Goal: Navigation & Orientation: Find specific page/section

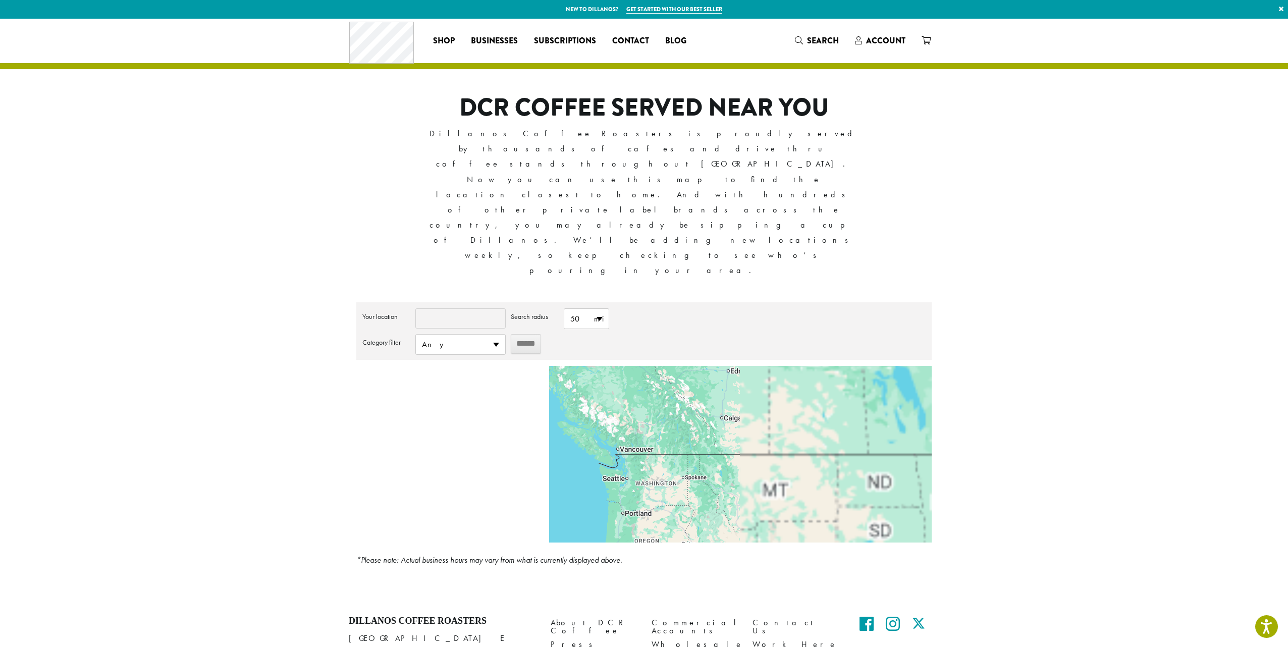
drag, startPoint x: 837, startPoint y: 339, endPoint x: 555, endPoint y: 417, distance: 291.8
click at [555, 417] on div at bounding box center [740, 454] width 383 height 177
click at [574, 381] on div at bounding box center [740, 454] width 383 height 177
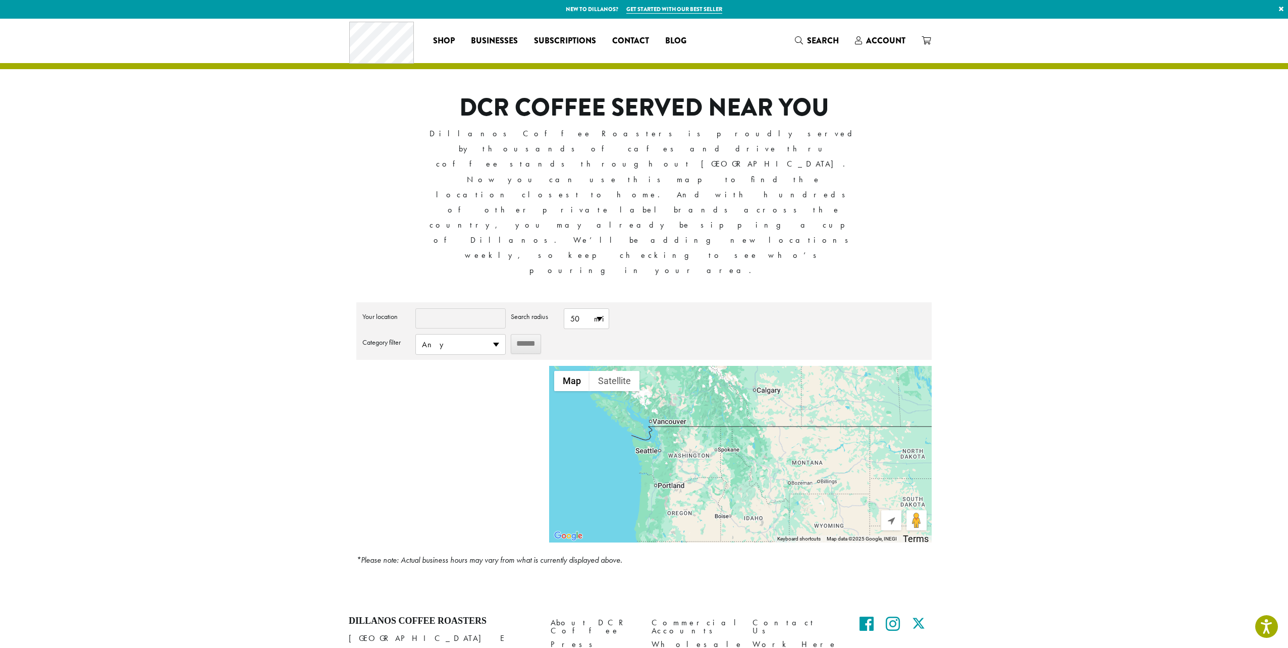
drag, startPoint x: 650, startPoint y: 393, endPoint x: 668, endPoint y: 330, distance: 65.8
click at [669, 366] on div at bounding box center [740, 454] width 383 height 177
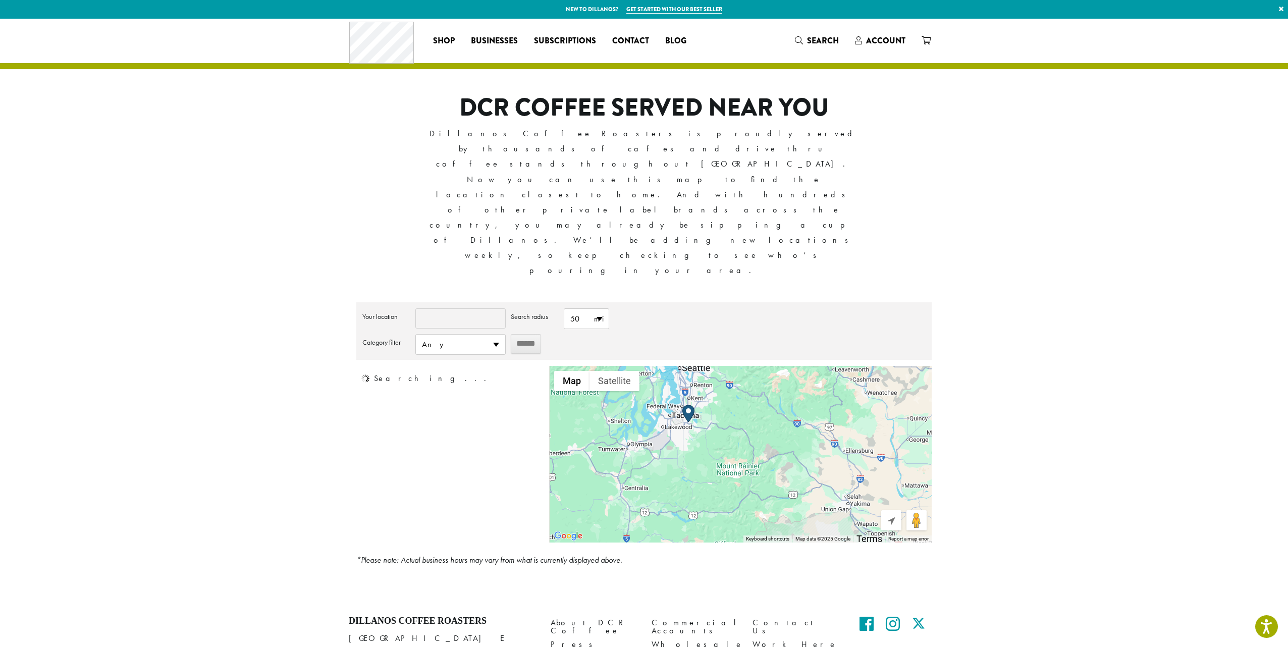
drag, startPoint x: 637, startPoint y: 364, endPoint x: 889, endPoint y: 367, distance: 251.9
click at [892, 367] on div at bounding box center [740, 454] width 383 height 177
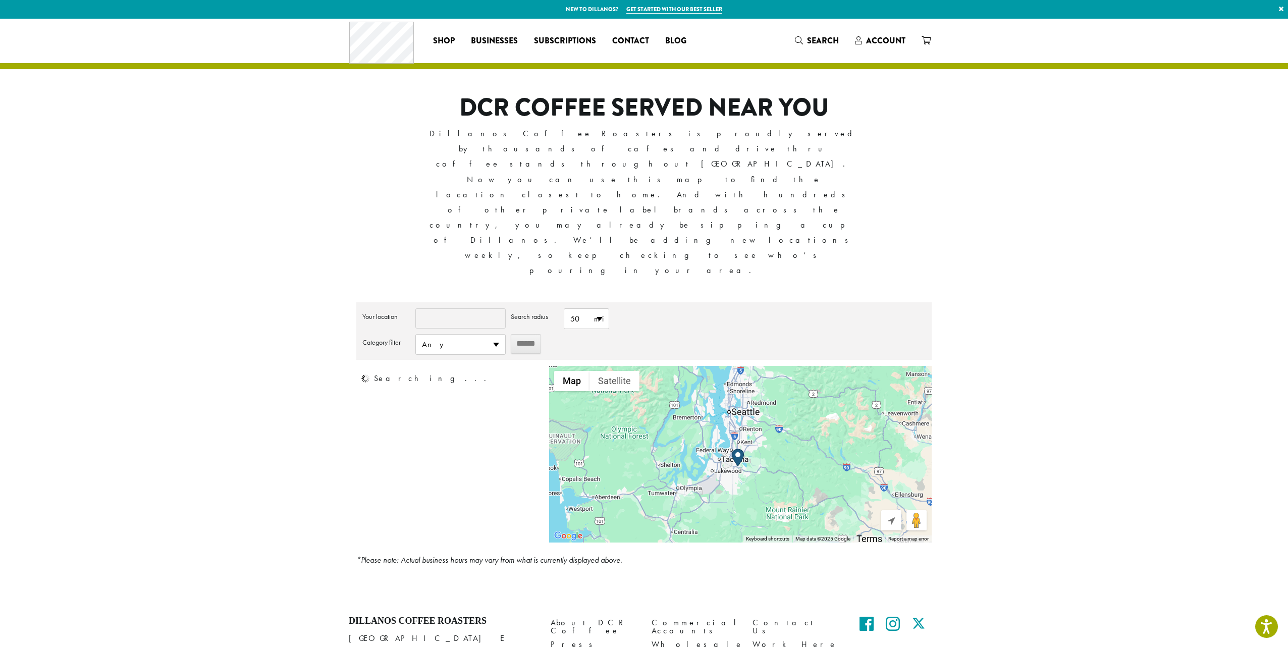
drag, startPoint x: 750, startPoint y: 346, endPoint x: 787, endPoint y: 405, distance: 69.9
click at [787, 405] on div at bounding box center [740, 454] width 383 height 177
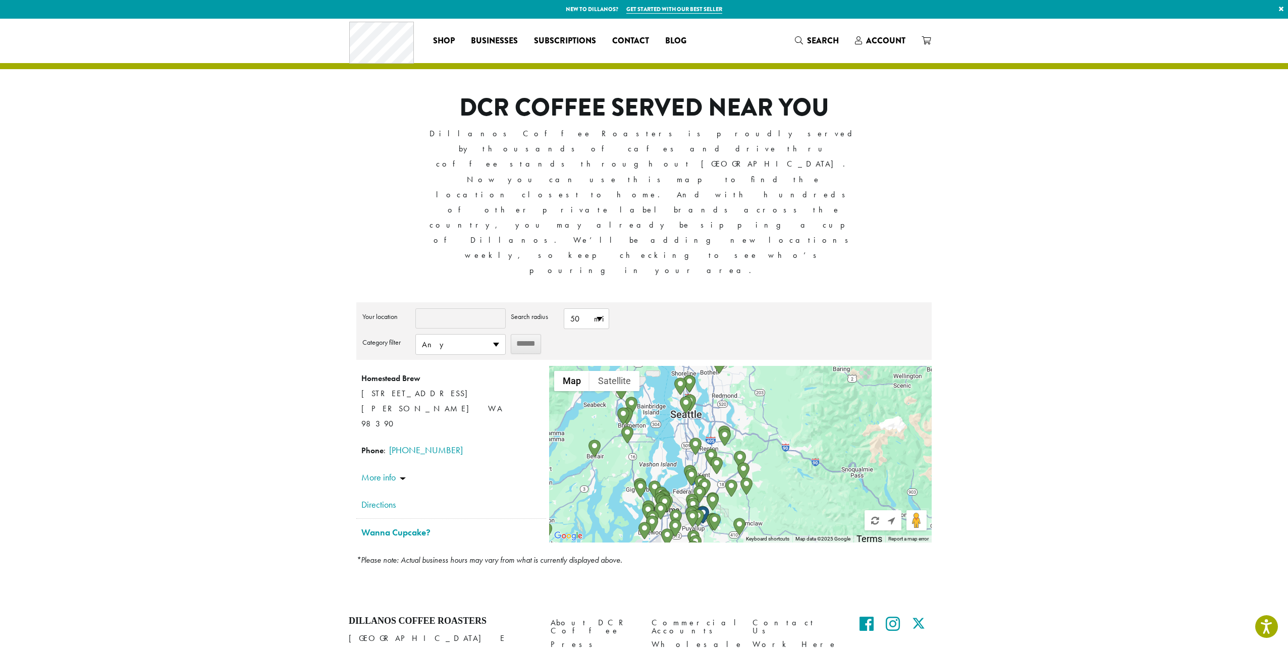
drag, startPoint x: 743, startPoint y: 331, endPoint x: 751, endPoint y: 339, distance: 11.1
click at [751, 366] on div at bounding box center [740, 454] width 383 height 177
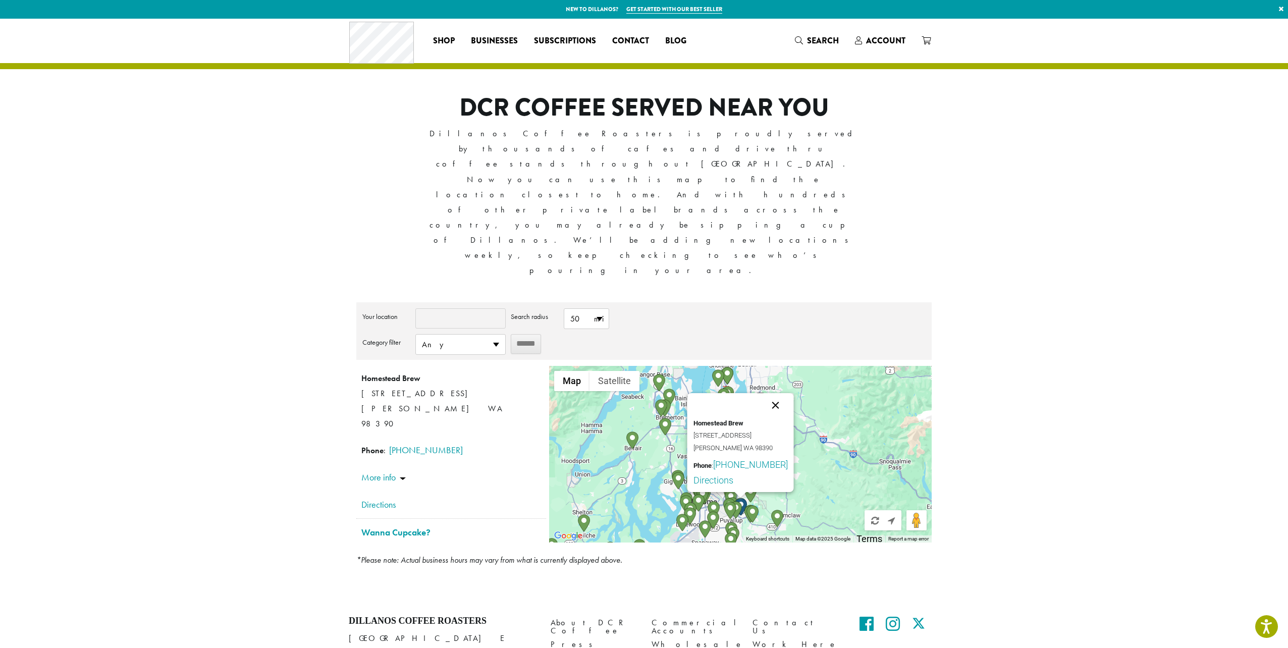
click at [779, 393] on button "Close" at bounding box center [775, 405] width 24 height 24
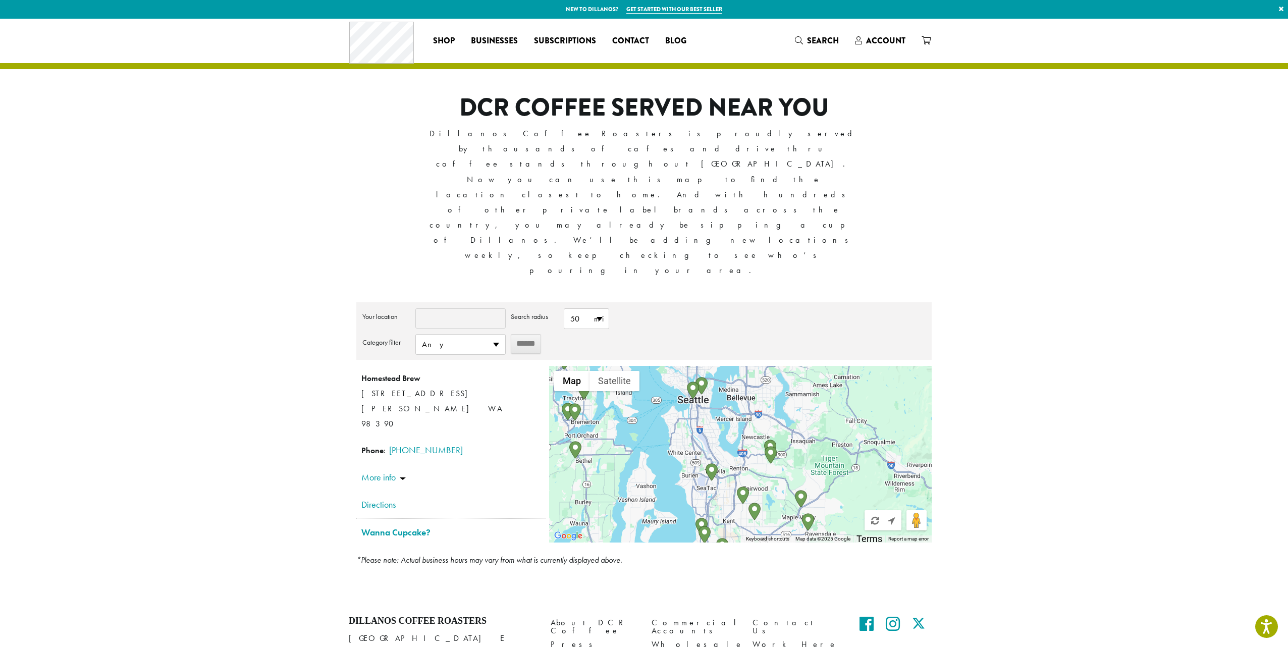
drag, startPoint x: 765, startPoint y: 319, endPoint x: 842, endPoint y: 354, distance: 84.9
click at [842, 366] on div at bounding box center [740, 454] width 383 height 177
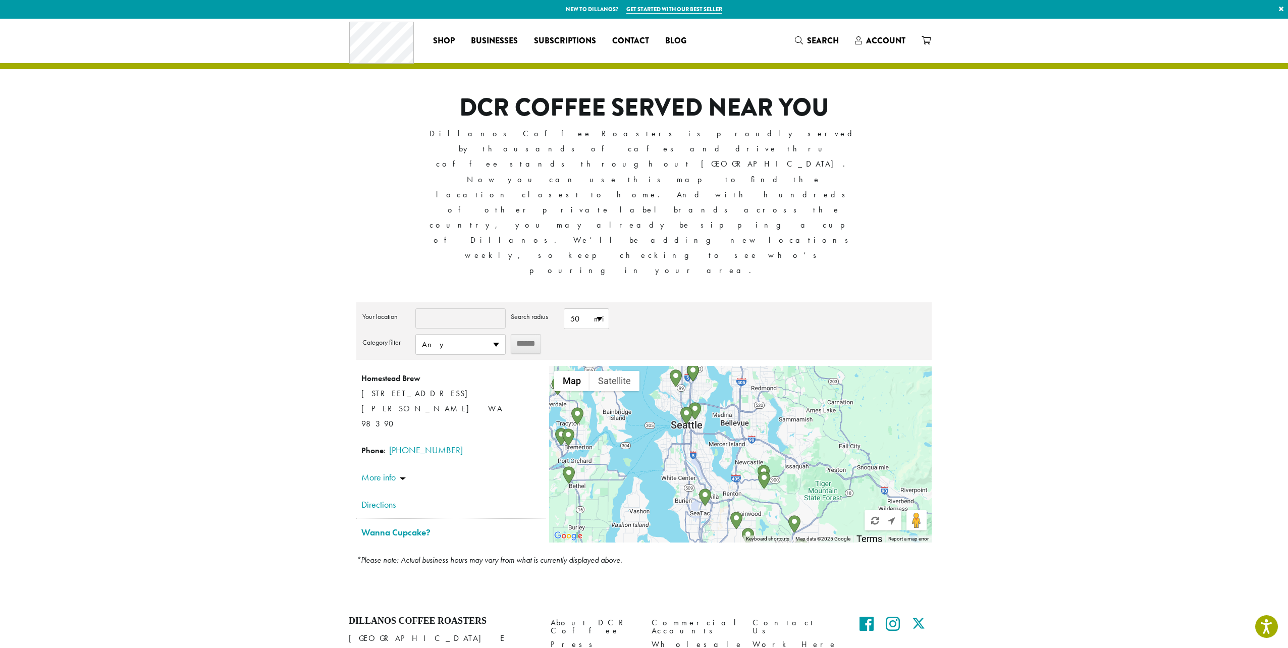
drag, startPoint x: 787, startPoint y: 299, endPoint x: 777, endPoint y: 327, distance: 29.4
click at [777, 366] on div at bounding box center [740, 454] width 383 height 177
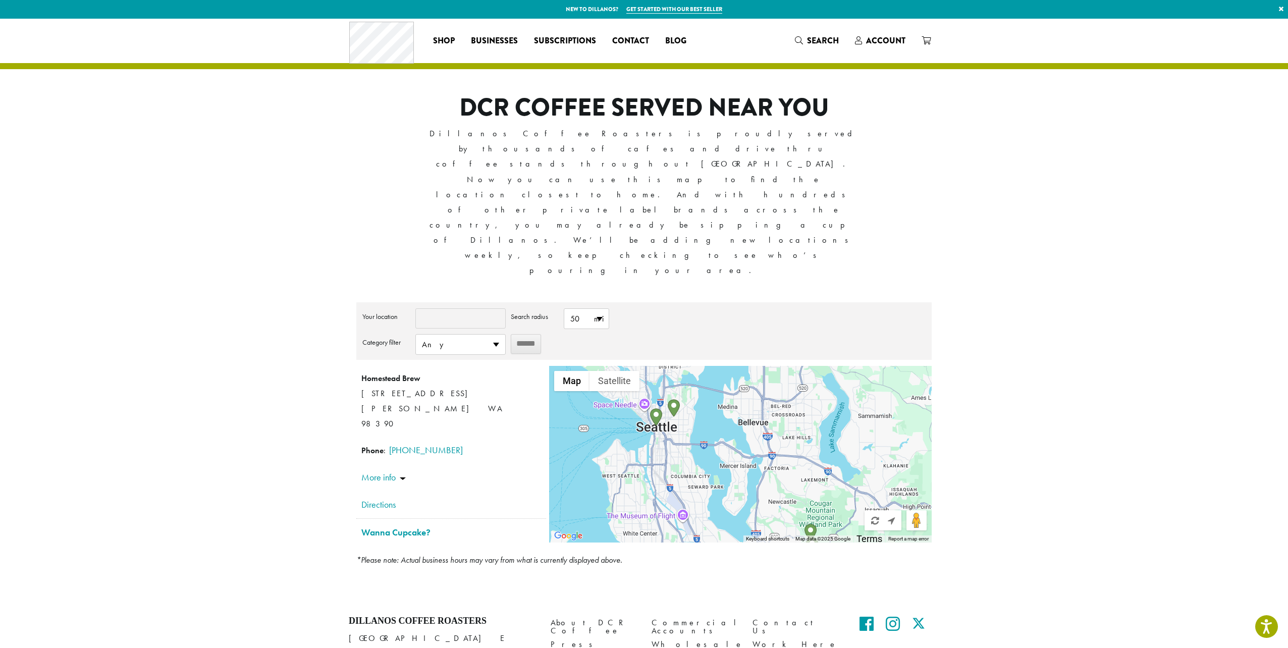
drag, startPoint x: 631, startPoint y: 375, endPoint x: 695, endPoint y: 422, distance: 79.9
click at [695, 424] on div at bounding box center [740, 454] width 383 height 177
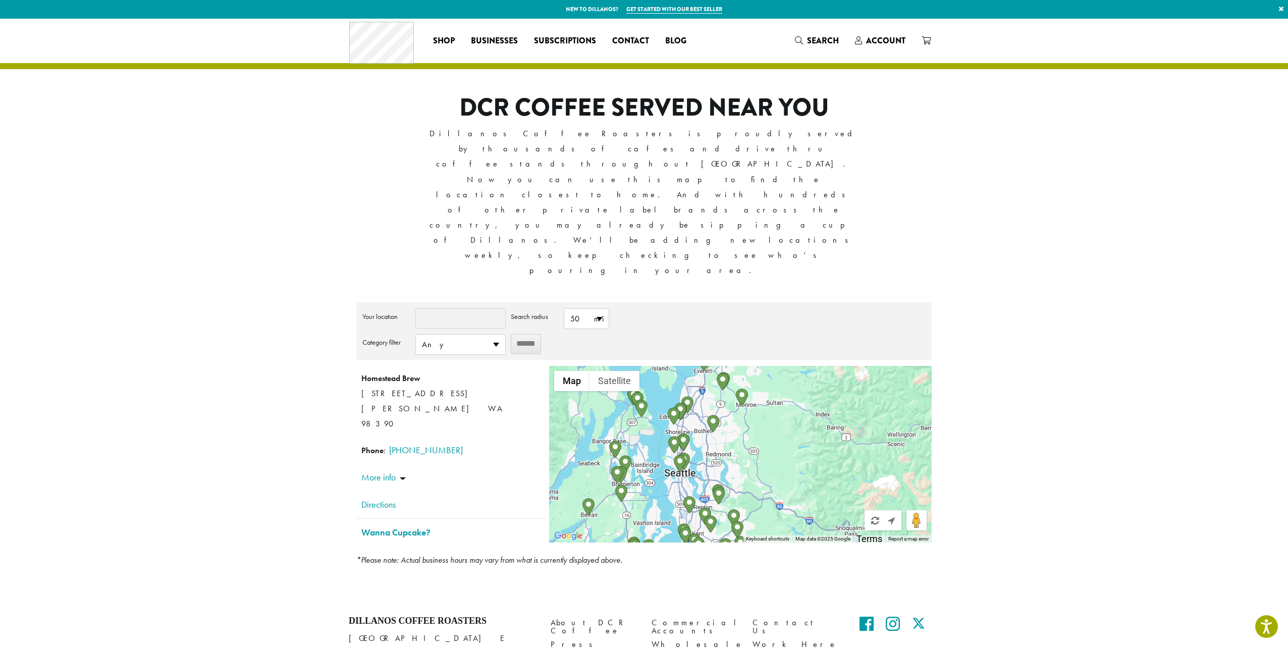
drag, startPoint x: 725, startPoint y: 412, endPoint x: 705, endPoint y: 362, distance: 54.4
click at [705, 366] on div at bounding box center [740, 454] width 383 height 177
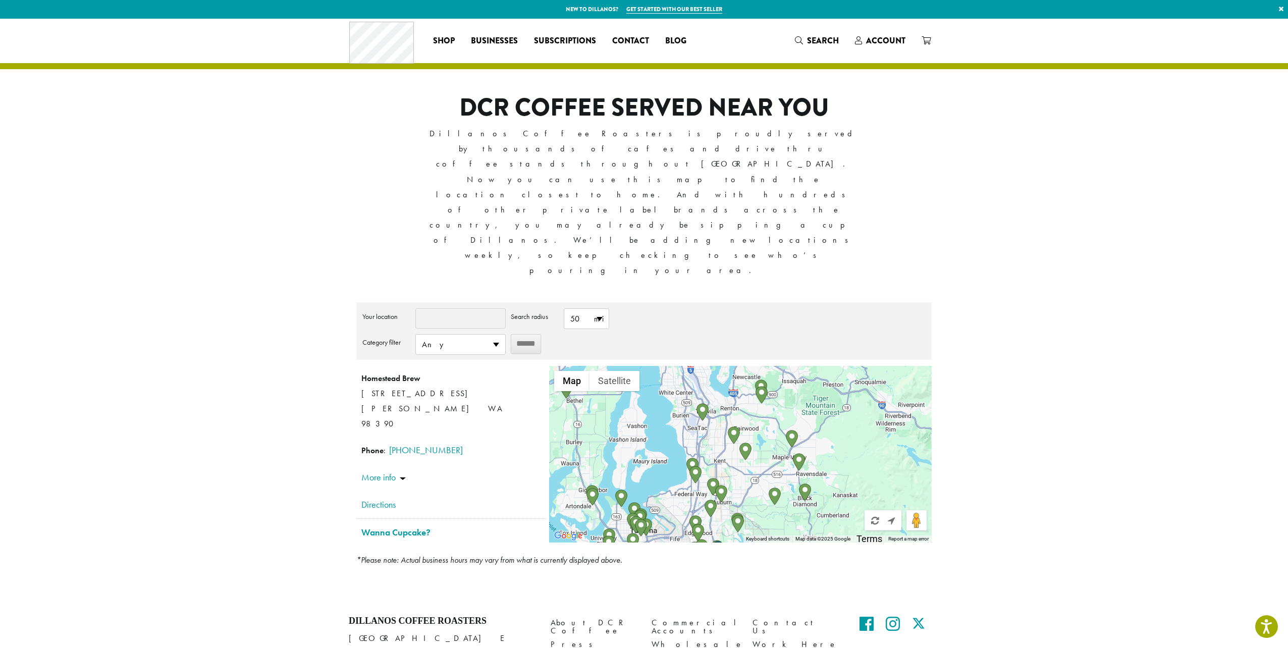
drag, startPoint x: 738, startPoint y: 412, endPoint x: 741, endPoint y: 368, distance: 44.5
click at [741, 368] on div at bounding box center [740, 454] width 383 height 177
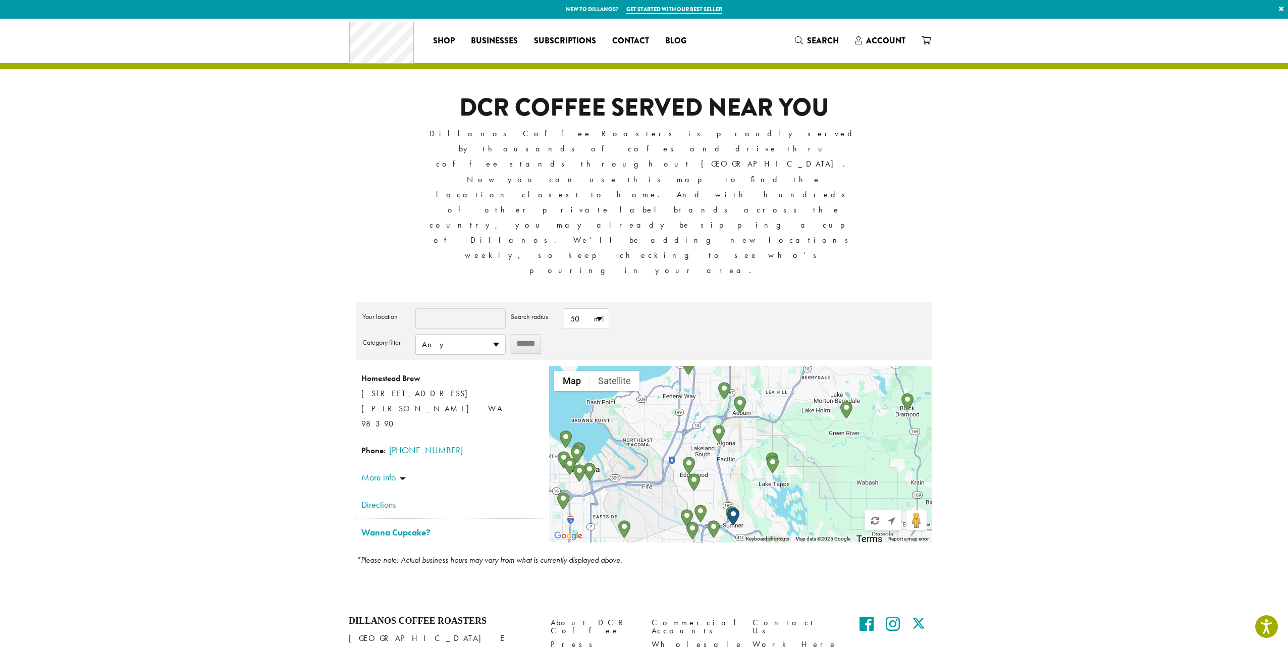
drag, startPoint x: 722, startPoint y: 418, endPoint x: 740, endPoint y: 392, distance: 30.9
click at [740, 392] on div at bounding box center [740, 454] width 383 height 177
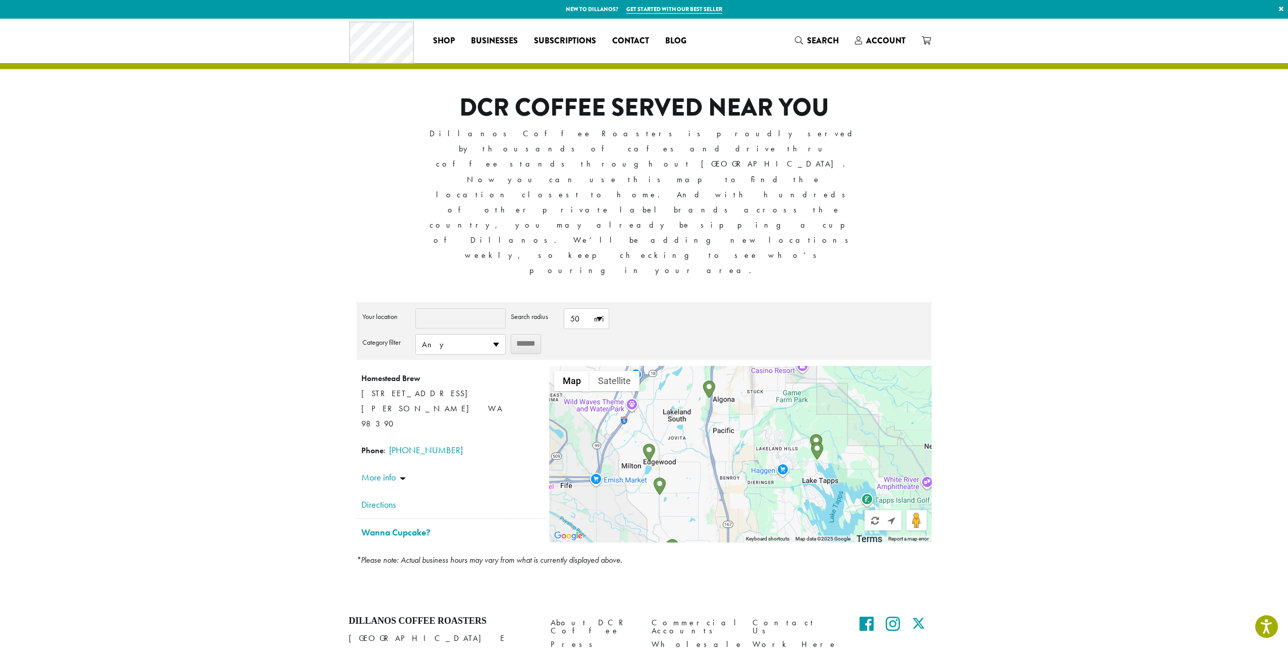
drag, startPoint x: 743, startPoint y: 363, endPoint x: 749, endPoint y: 369, distance: 8.9
click at [749, 369] on div at bounding box center [740, 454] width 383 height 177
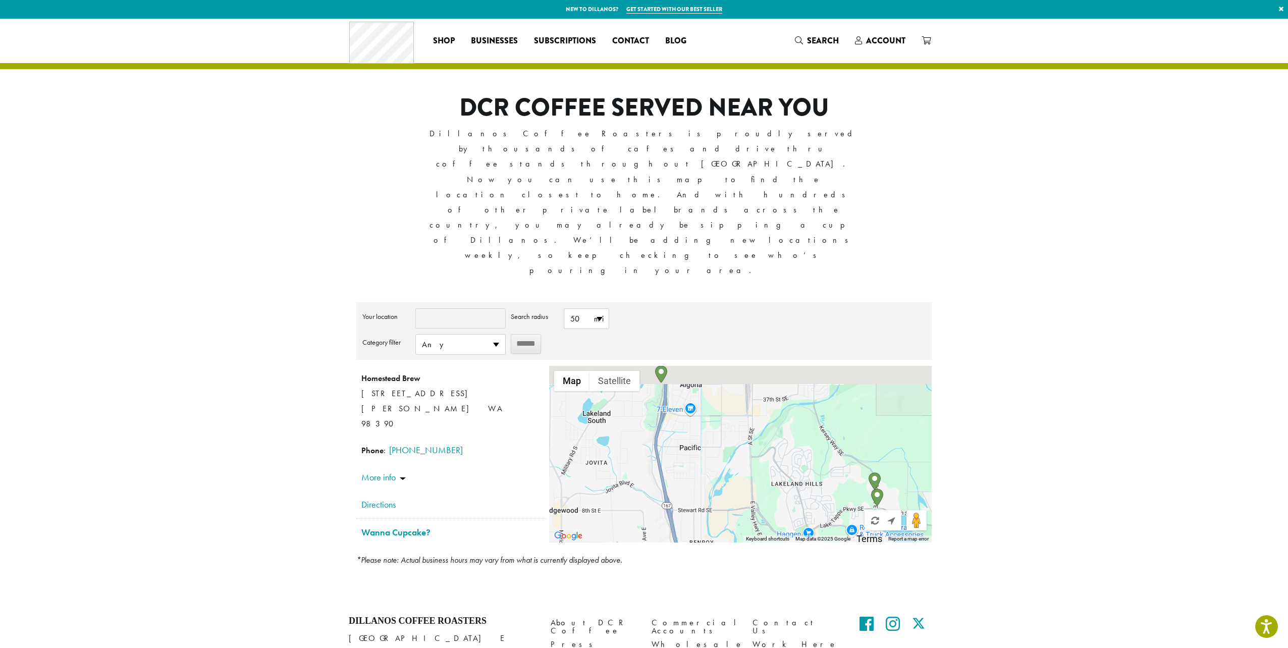
drag, startPoint x: 763, startPoint y: 309, endPoint x: 722, endPoint y: 390, distance: 90.8
click at [722, 390] on div at bounding box center [740, 454] width 383 height 177
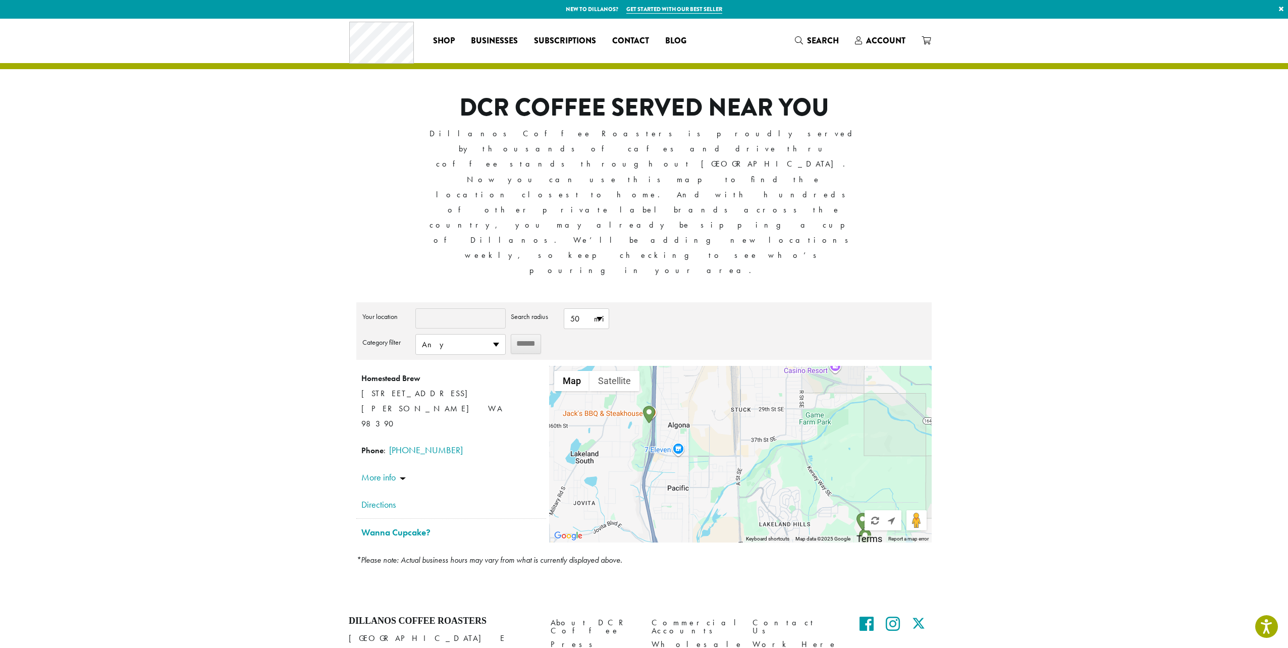
click at [698, 366] on div at bounding box center [740, 454] width 383 height 177
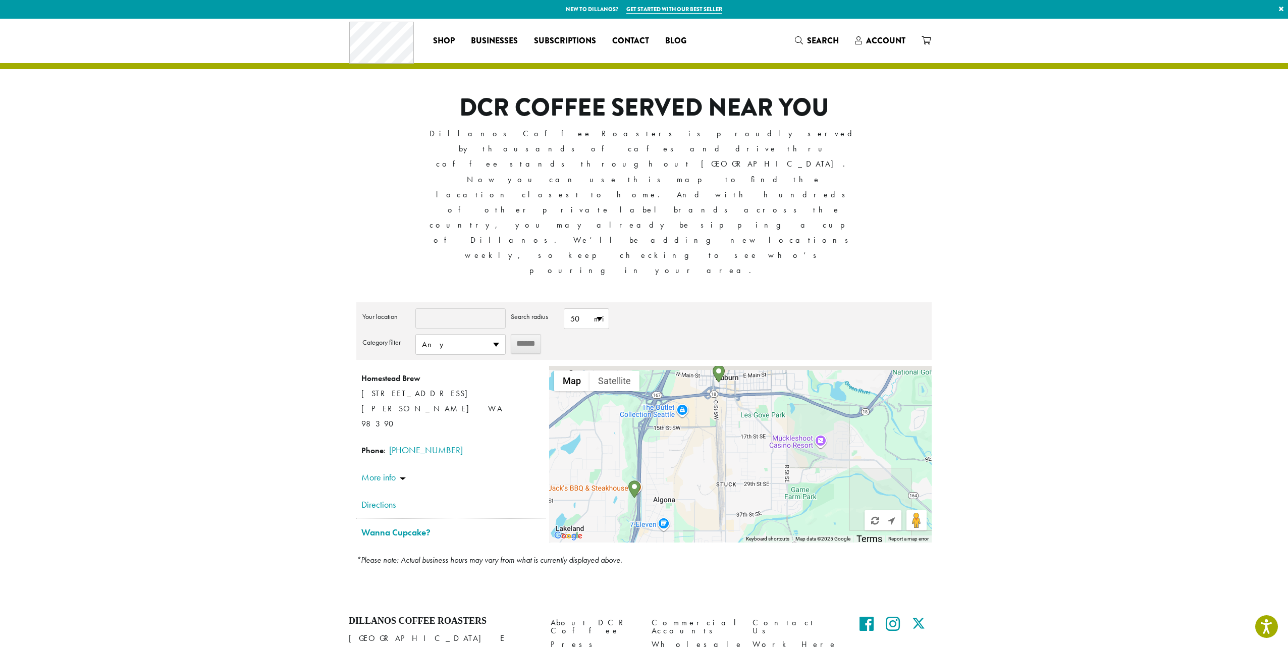
drag, startPoint x: 705, startPoint y: 300, endPoint x: 689, endPoint y: 378, distance: 79.3
click at [689, 378] on div at bounding box center [740, 454] width 383 height 177
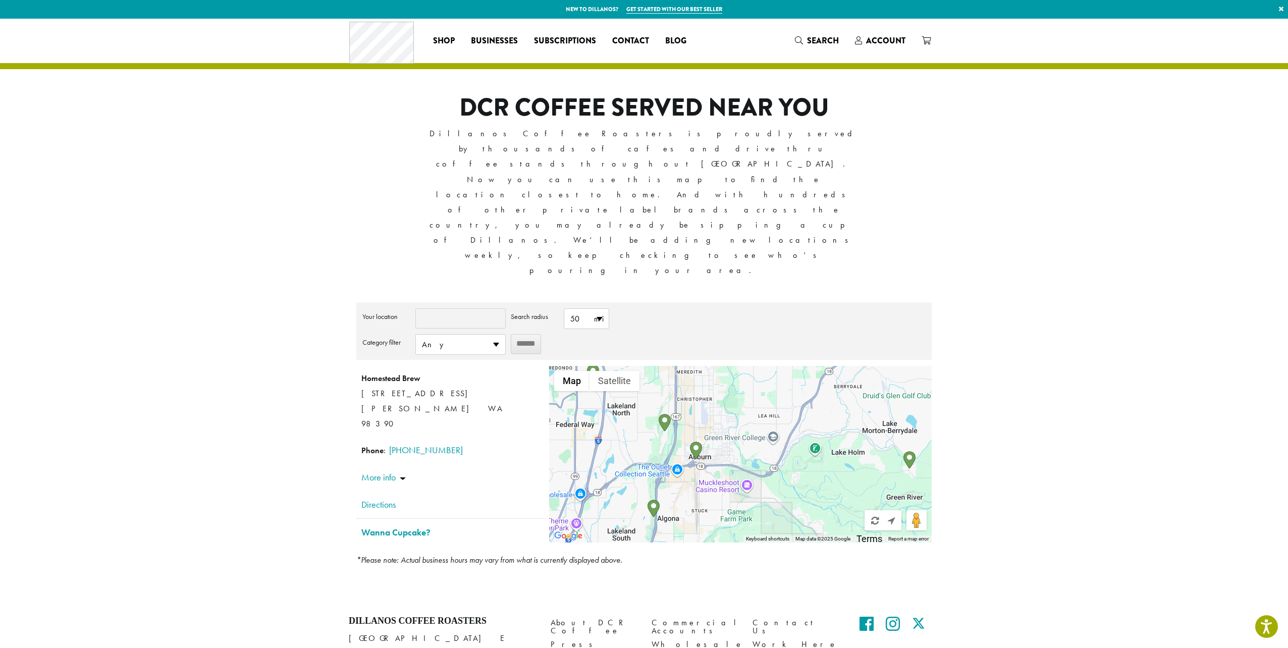
drag, startPoint x: 706, startPoint y: 342, endPoint x: 696, endPoint y: 376, distance: 34.8
click at [696, 376] on div at bounding box center [740, 454] width 383 height 177
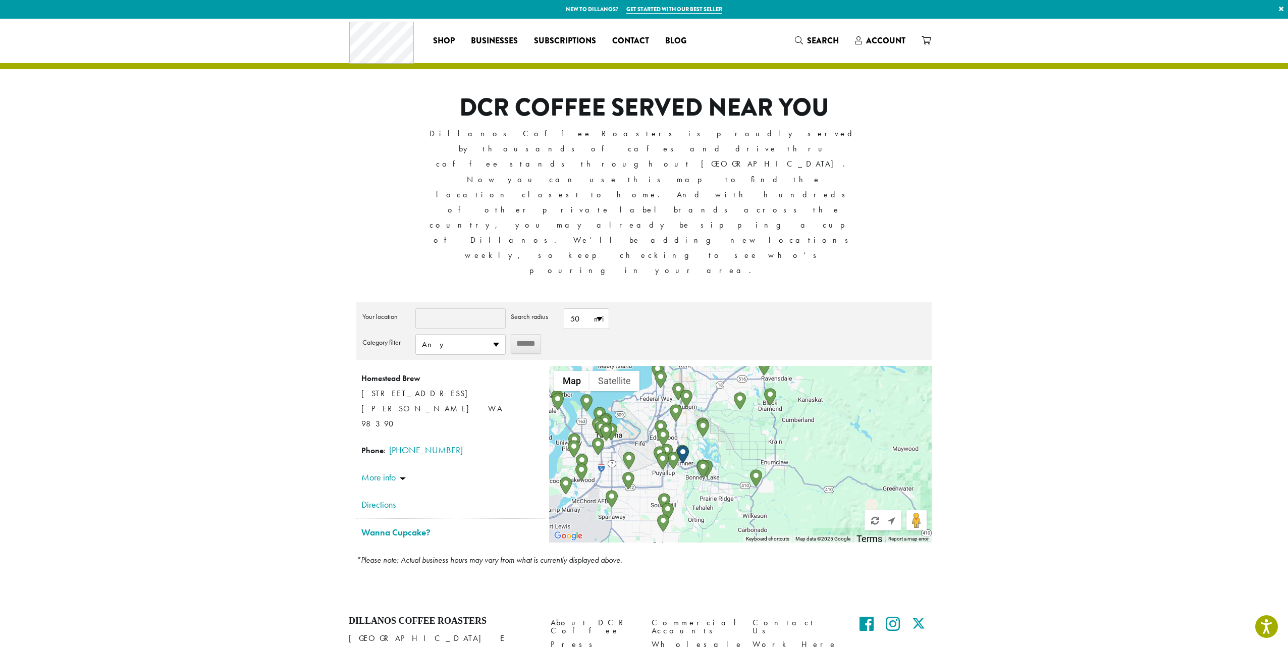
drag, startPoint x: 702, startPoint y: 402, endPoint x: 692, endPoint y: 330, distance: 72.8
click at [692, 366] on div at bounding box center [740, 454] width 383 height 177
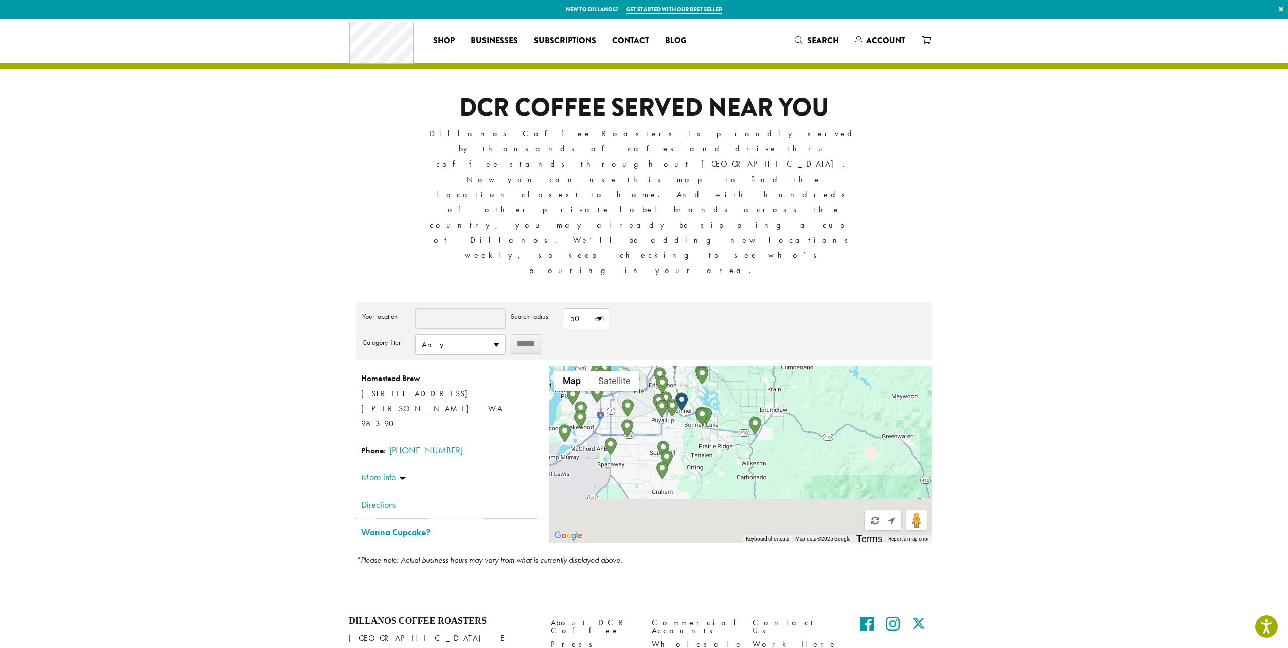
drag, startPoint x: 685, startPoint y: 401, endPoint x: 684, endPoint y: 349, distance: 52.5
click at [684, 366] on div at bounding box center [740, 454] width 383 height 177
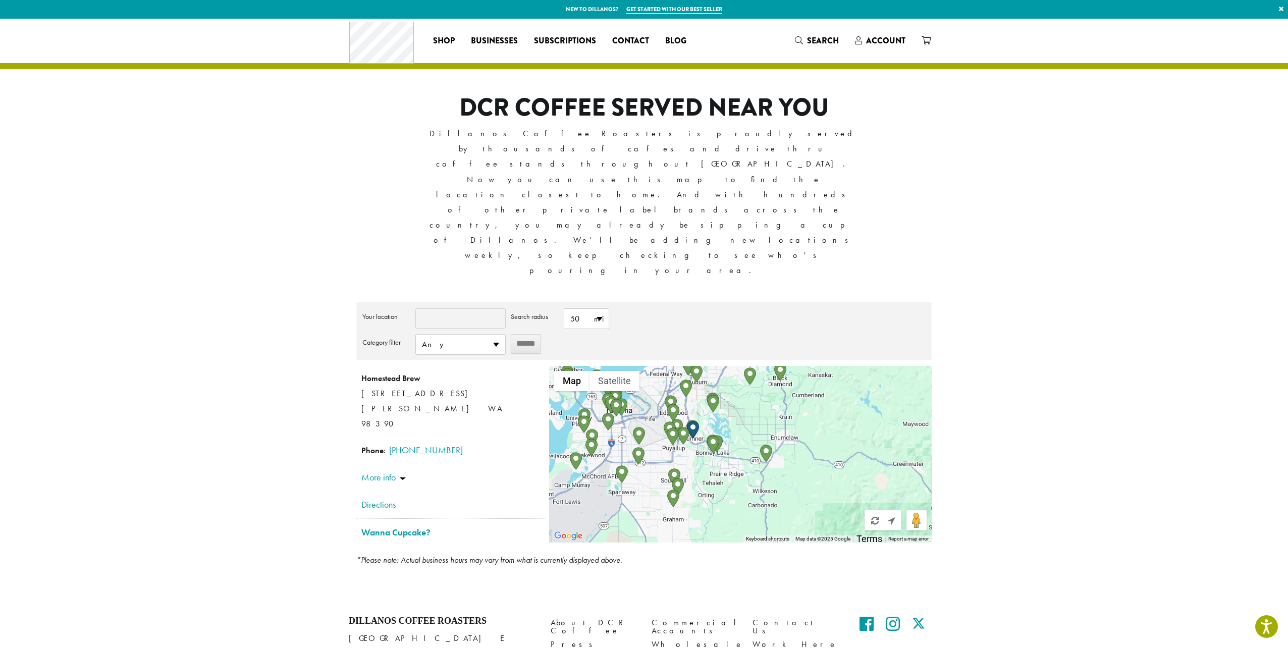
drag, startPoint x: 682, startPoint y: 333, endPoint x: 691, endPoint y: 381, distance: 48.8
click at [691, 381] on div at bounding box center [740, 454] width 383 height 177
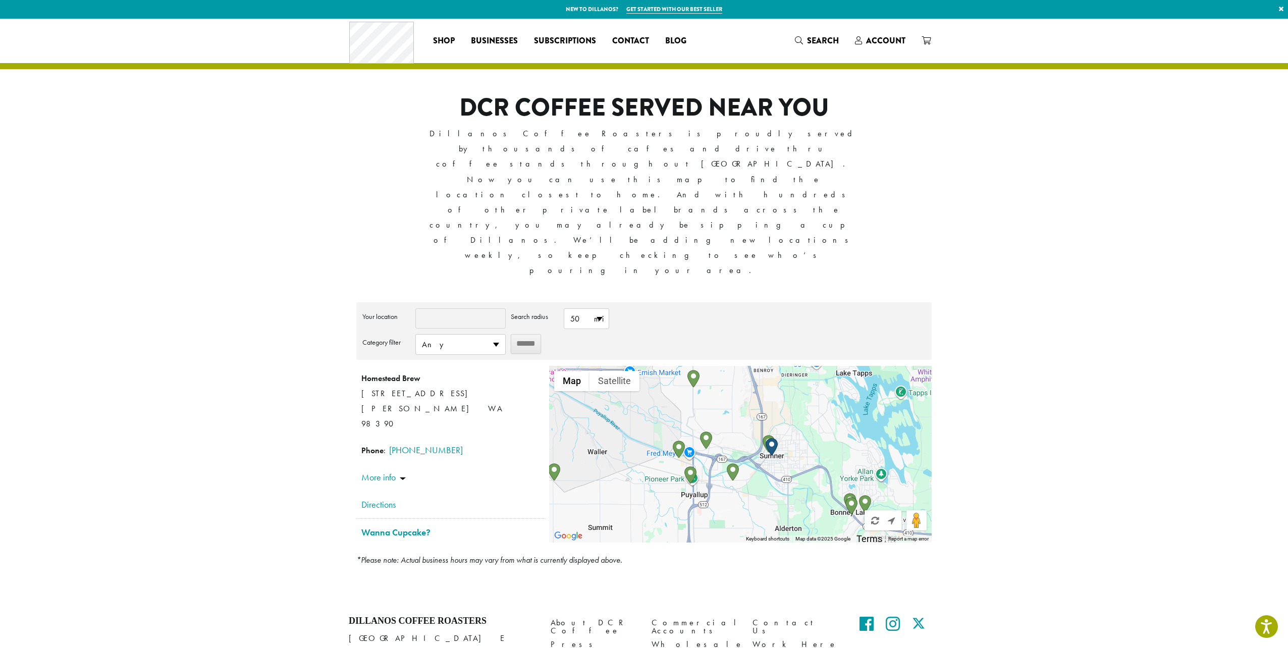
drag, startPoint x: 673, startPoint y: 301, endPoint x: 726, endPoint y: 434, distance: 143.0
click at [726, 434] on div at bounding box center [740, 454] width 383 height 177
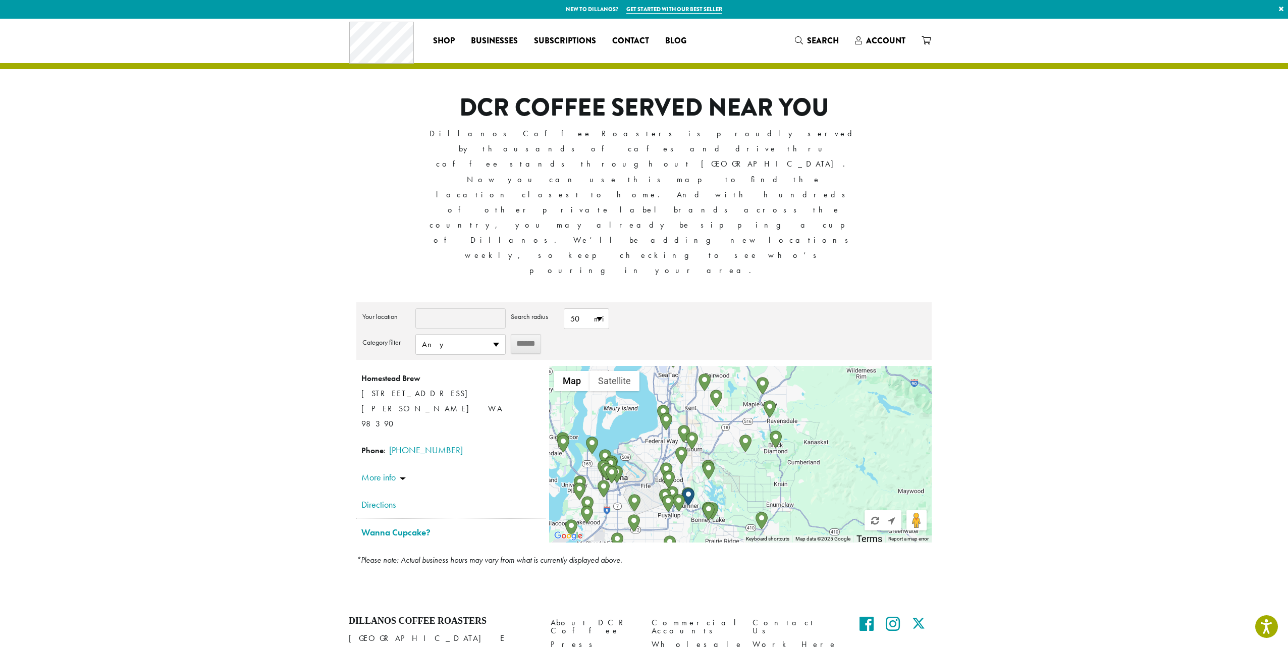
drag, startPoint x: 745, startPoint y: 336, endPoint x: 698, endPoint y: 371, distance: 58.8
click at [698, 371] on div at bounding box center [740, 454] width 383 height 177
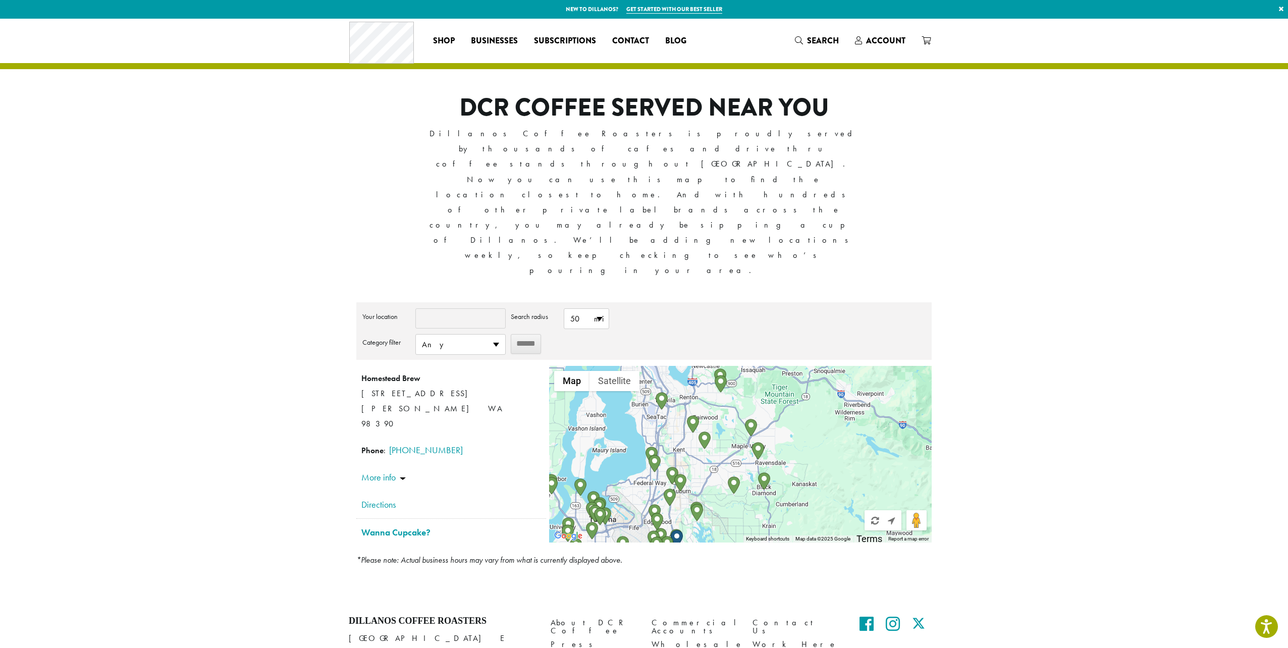
drag, startPoint x: 725, startPoint y: 325, endPoint x: 709, endPoint y: 368, distance: 45.7
click at [711, 369] on div at bounding box center [740, 454] width 383 height 177
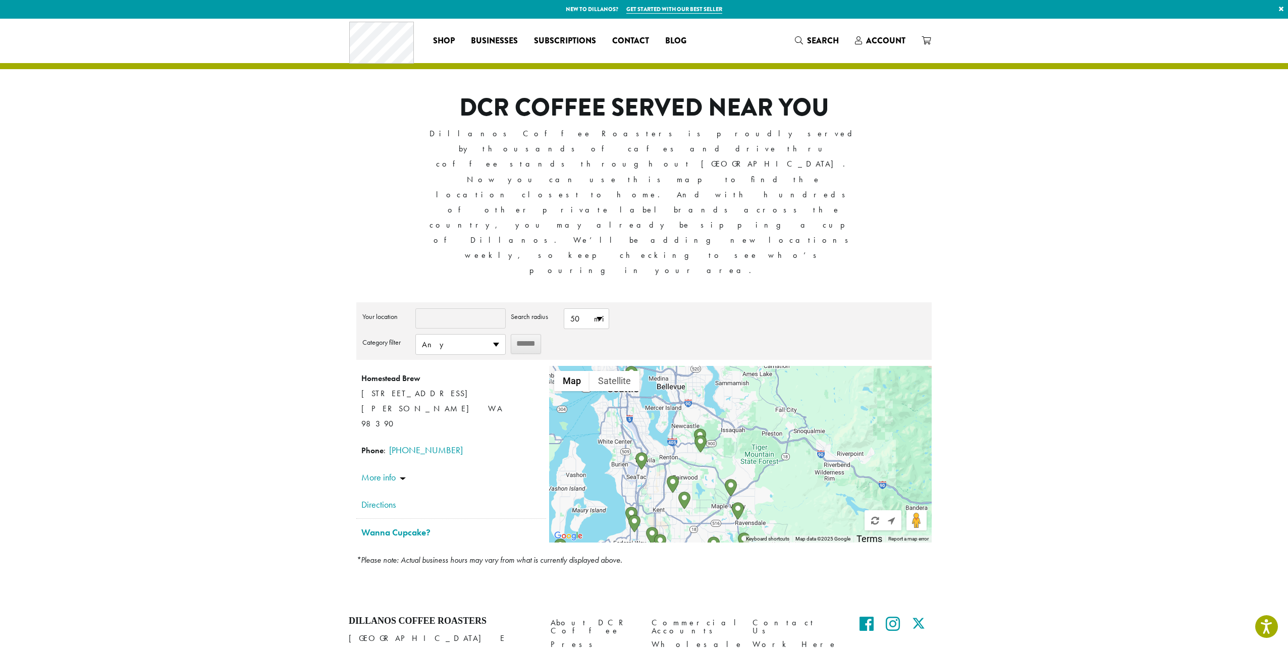
drag, startPoint x: 713, startPoint y: 313, endPoint x: 701, endPoint y: 332, distance: 22.3
click at [694, 373] on div at bounding box center [740, 454] width 383 height 177
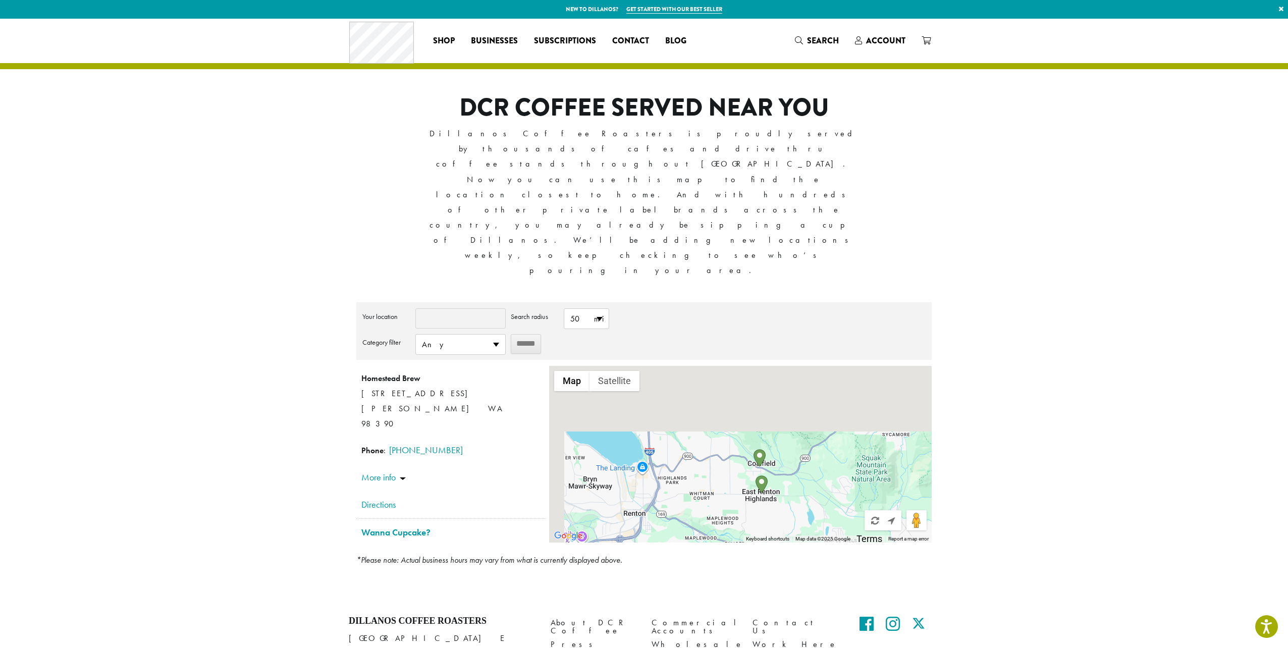
drag, startPoint x: 736, startPoint y: 393, endPoint x: 746, endPoint y: 417, distance: 25.3
click at [746, 417] on div at bounding box center [740, 454] width 383 height 177
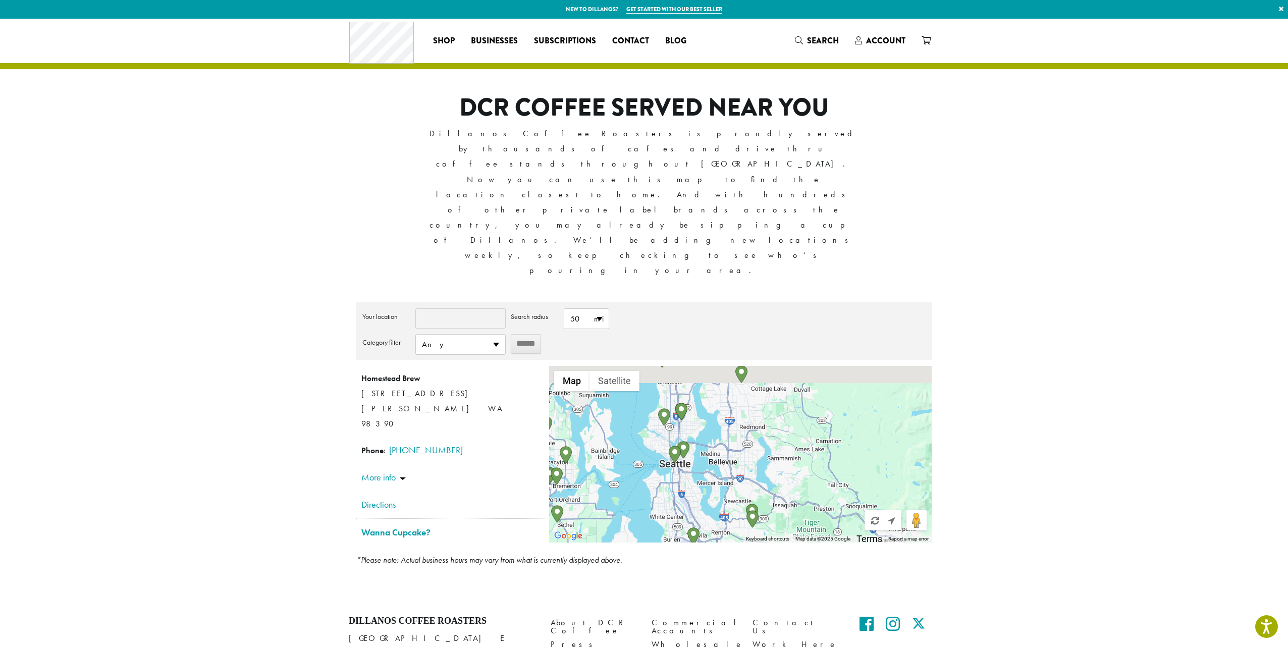
drag, startPoint x: 737, startPoint y: 308, endPoint x: 743, endPoint y: 350, distance: 42.4
click at [743, 366] on div at bounding box center [740, 454] width 383 height 177
